Goal: Task Accomplishment & Management: Use online tool/utility

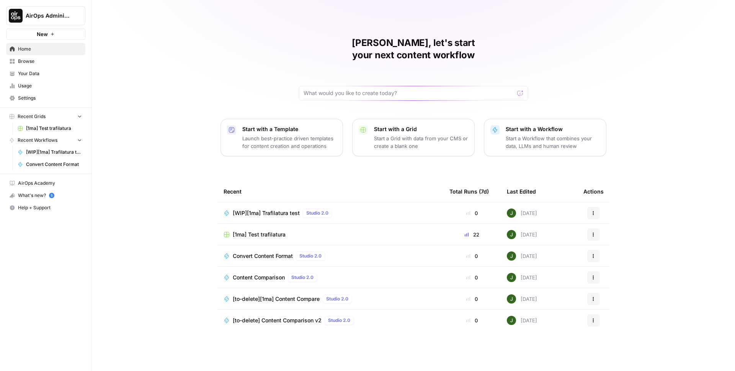
drag, startPoint x: 34, startPoint y: 97, endPoint x: 45, endPoint y: 104, distance: 12.7
click at [34, 97] on span "Settings" at bounding box center [50, 98] width 64 height 7
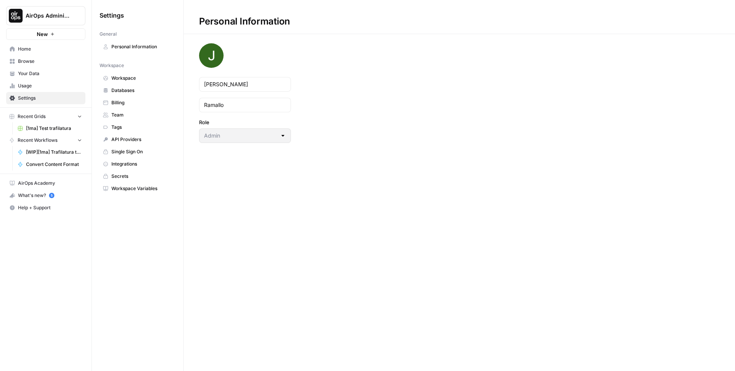
click at [121, 163] on span "Integrations" at bounding box center [141, 163] width 61 height 7
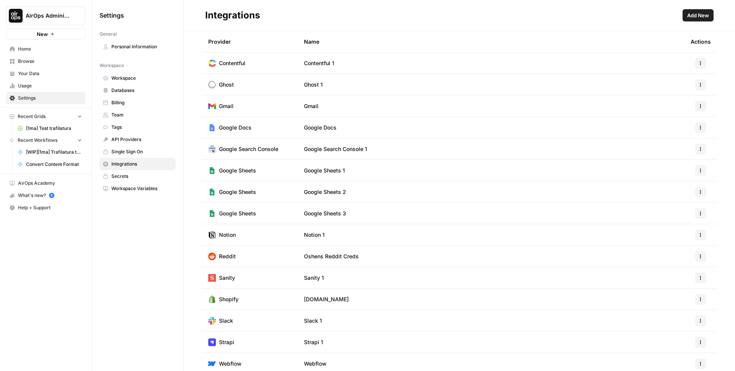
click at [696, 15] on span "Add New" at bounding box center [698, 15] width 22 height 8
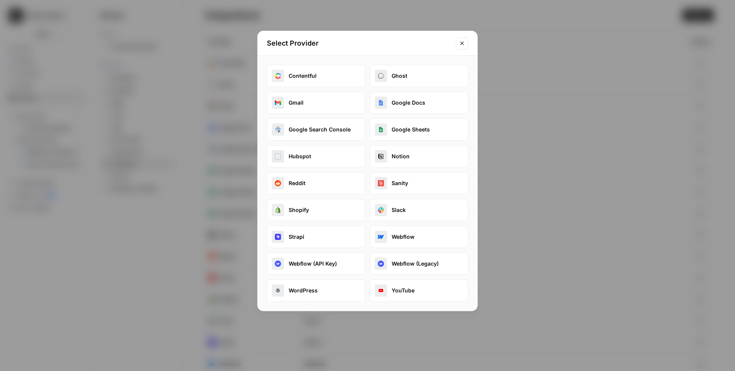
click at [398, 155] on button "Notion" at bounding box center [419, 156] width 98 height 22
